Goal: Task Accomplishment & Management: Use online tool/utility

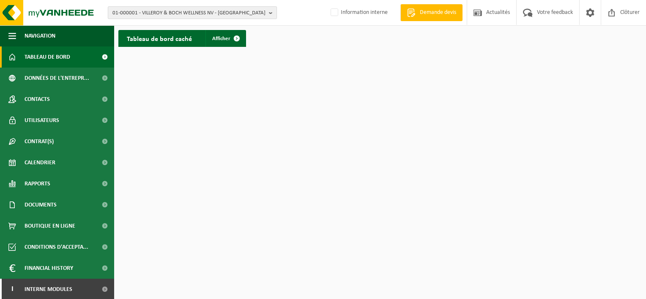
click at [186, 14] on span "01-000001 - VILLEROY & BOCH WELLNESS NV - [GEOGRAPHIC_DATA]" at bounding box center [188, 13] width 153 height 13
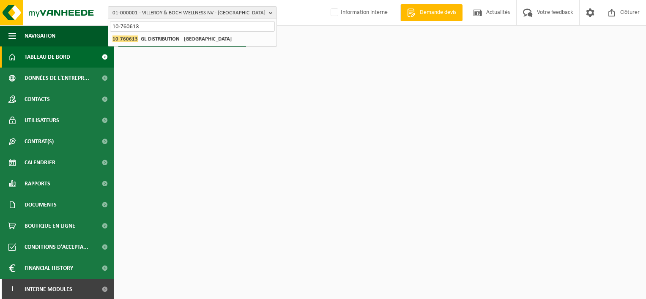
type input "10-760613"
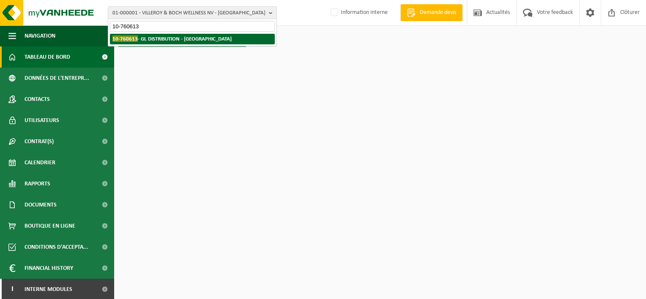
click at [168, 39] on strong "10-760613 - GL DISTRIBUTION - [GEOGRAPHIC_DATA]" at bounding box center [171, 39] width 119 height 6
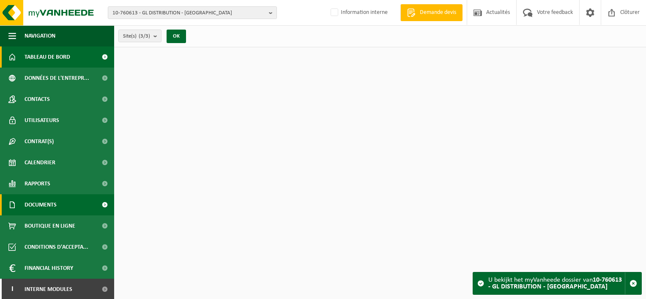
click at [49, 204] on span "Documents" at bounding box center [41, 204] width 32 height 21
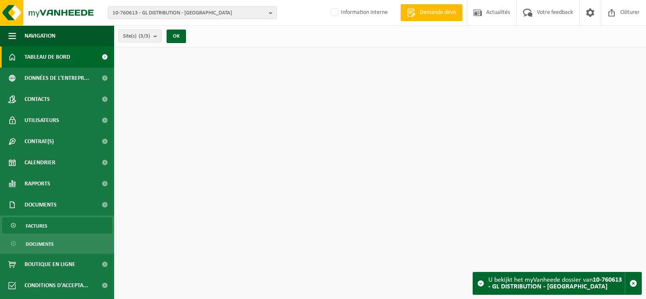
click at [49, 223] on link "Factures" at bounding box center [57, 226] width 110 height 16
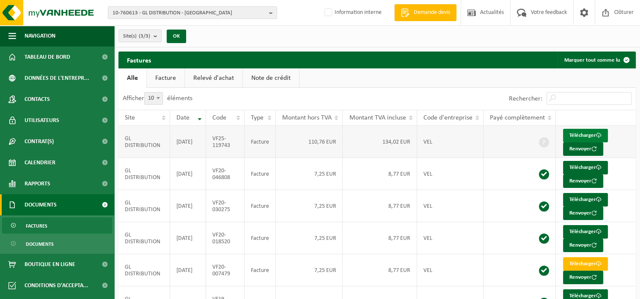
click at [578, 137] on link "Télécharger" at bounding box center [585, 136] width 45 height 14
click at [580, 148] on button "Renvoyer" at bounding box center [583, 149] width 40 height 14
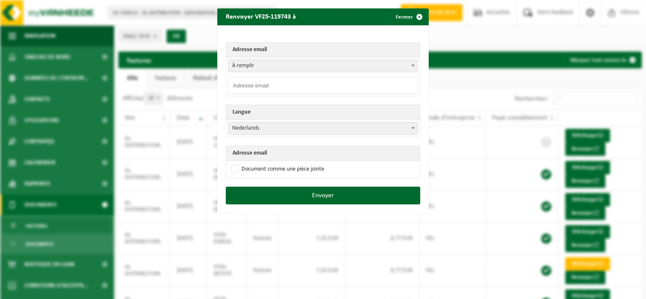
click at [284, 66] on span "À remplir" at bounding box center [323, 66] width 189 height 12
click at [246, 86] on input "email" at bounding box center [322, 85] width 189 height 17
drag, startPoint x: 303, startPoint y: 84, endPoint x: 227, endPoint y: 86, distance: 75.3
click at [228, 86] on input "invoices@gldistribution.be" at bounding box center [322, 85] width 189 height 17
type input "invoices@gldistribution.be"
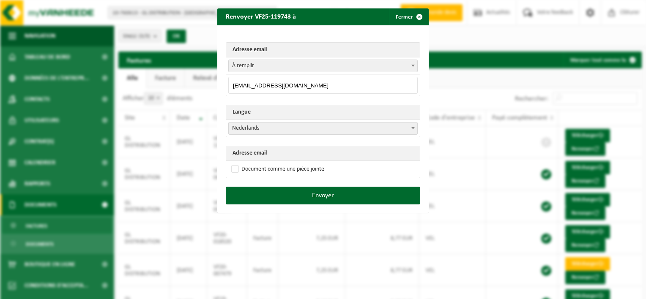
click at [299, 86] on input "invoices@gldistribution.be" at bounding box center [322, 85] width 189 height 17
drag, startPoint x: 304, startPoint y: 84, endPoint x: 225, endPoint y: 84, distance: 79.5
click at [228, 84] on input "invoices@gldistribution.be" at bounding box center [322, 85] width 189 height 17
click at [257, 132] on span "Nederlands" at bounding box center [323, 129] width 189 height 12
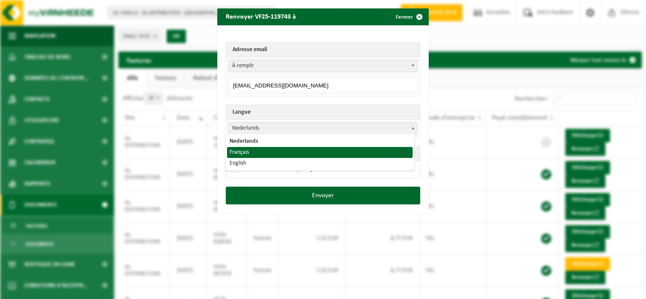
select select "fr"
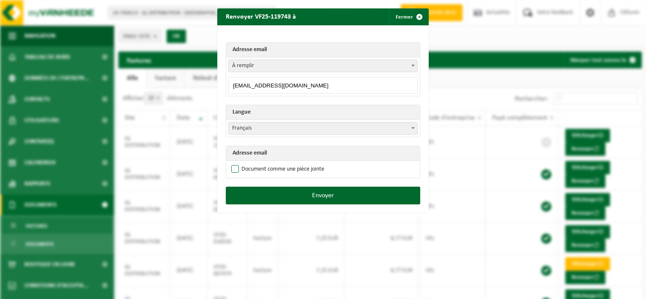
click at [232, 167] on label "Document comme une pièce jointe" at bounding box center [277, 169] width 95 height 13
click at [232, 163] on input "Document comme une pièce jointe" at bounding box center [333, 163] width 211 height 0
checkbox input "true"
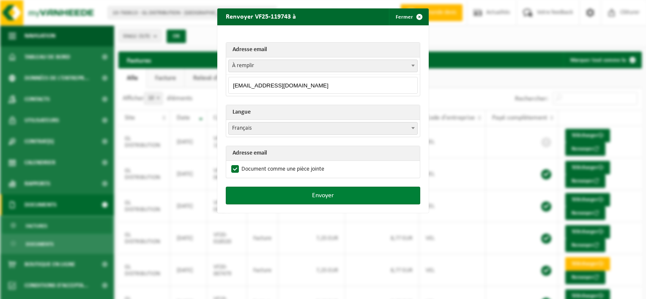
click at [326, 194] on button "Envoyer" at bounding box center [323, 196] width 194 height 18
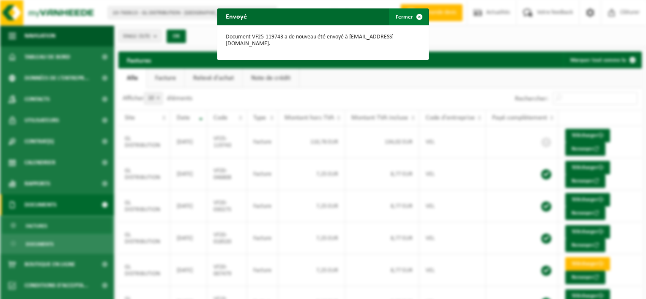
click at [411, 17] on span "button" at bounding box center [419, 16] width 17 height 17
